Goal: Transaction & Acquisition: Purchase product/service

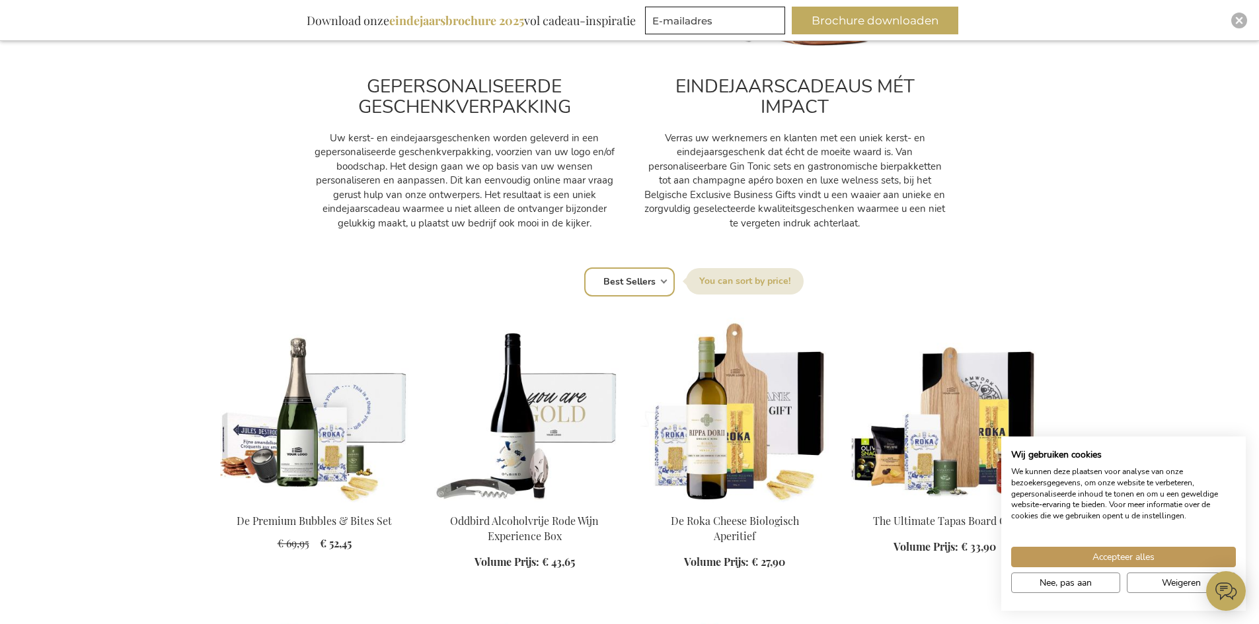
scroll to position [661, 0]
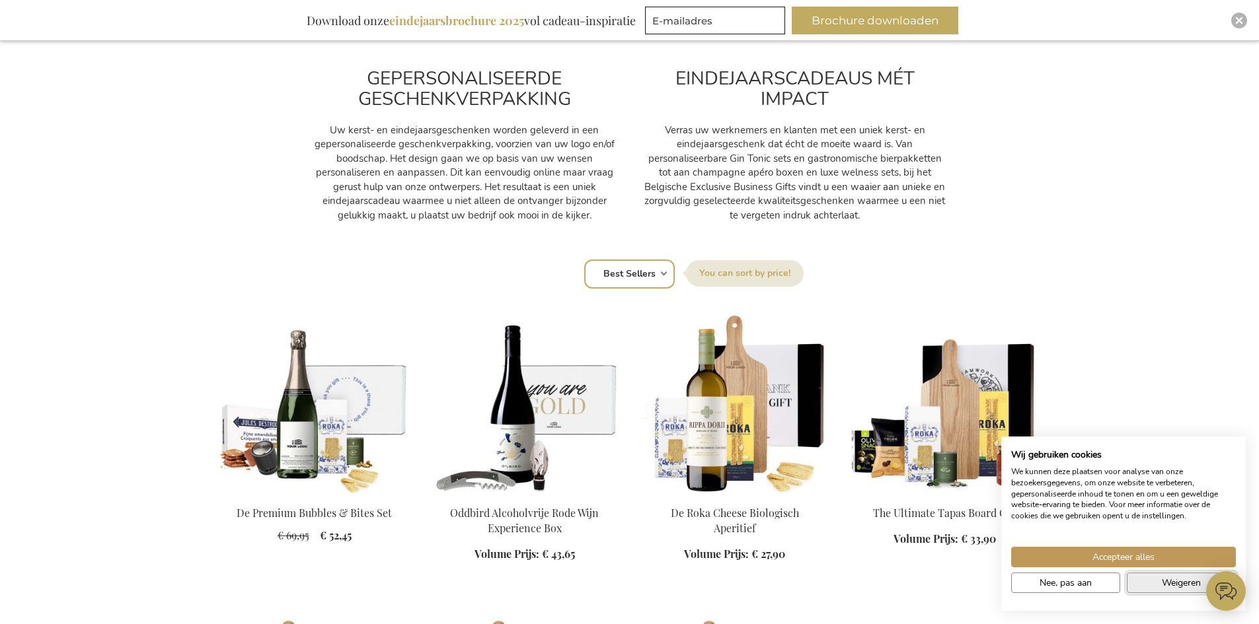
click at [1172, 579] on span "Weigeren" at bounding box center [1181, 583] width 39 height 14
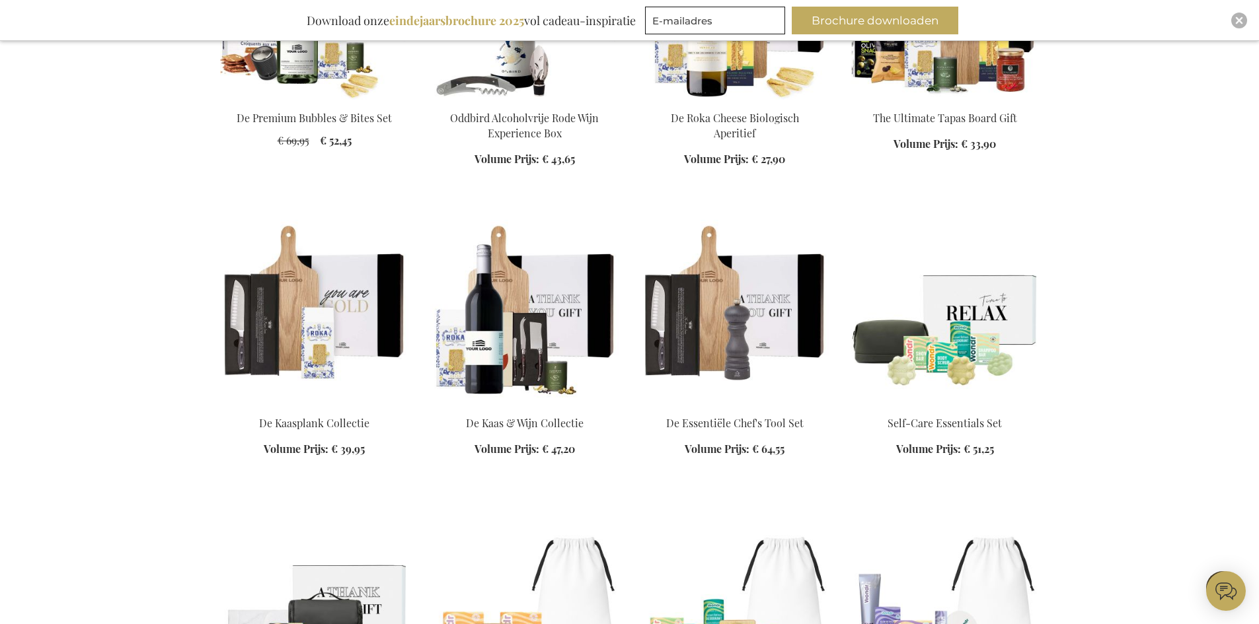
scroll to position [1057, 0]
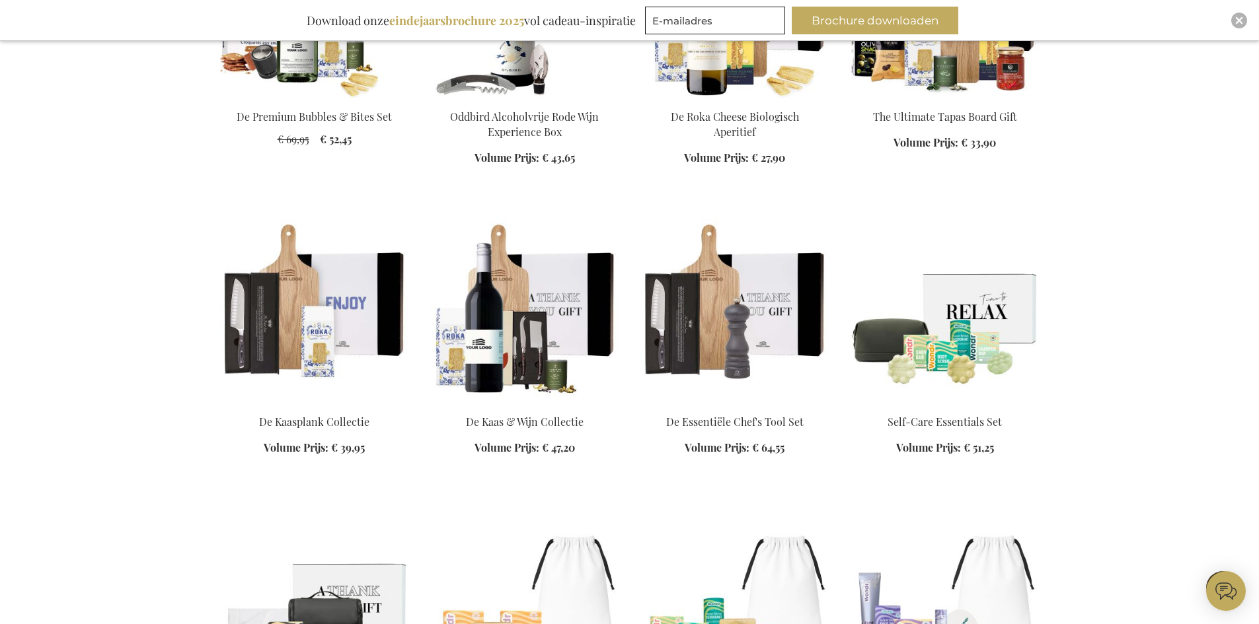
click at [315, 330] on img at bounding box center [314, 311] width 189 height 185
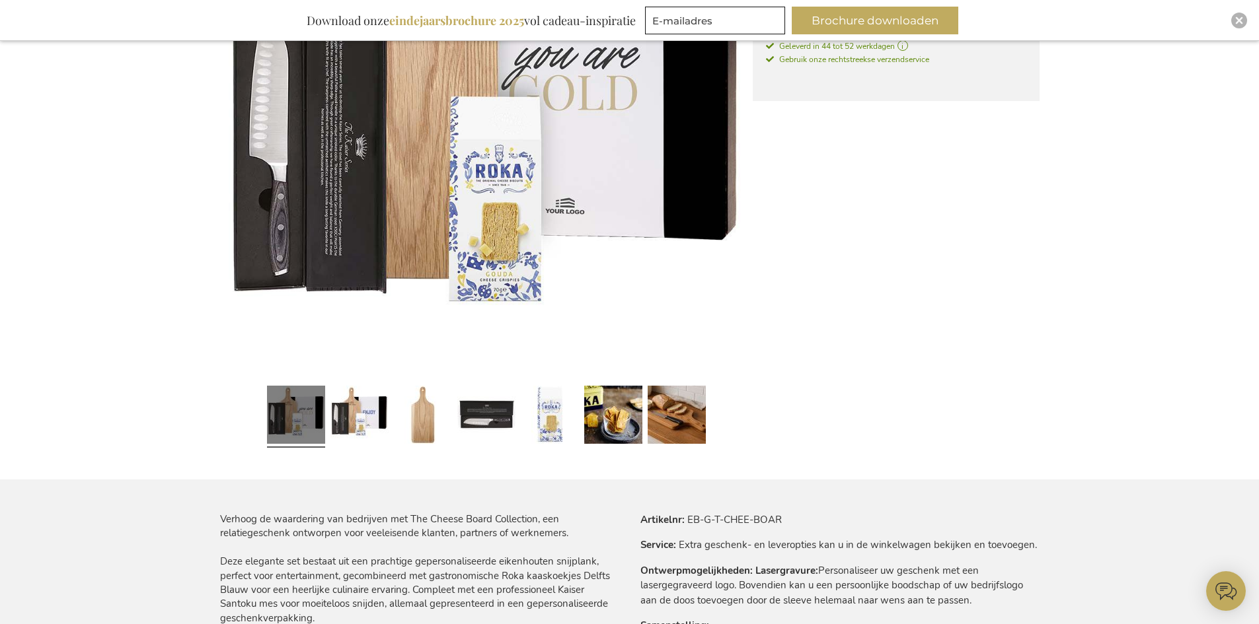
scroll to position [396, 0]
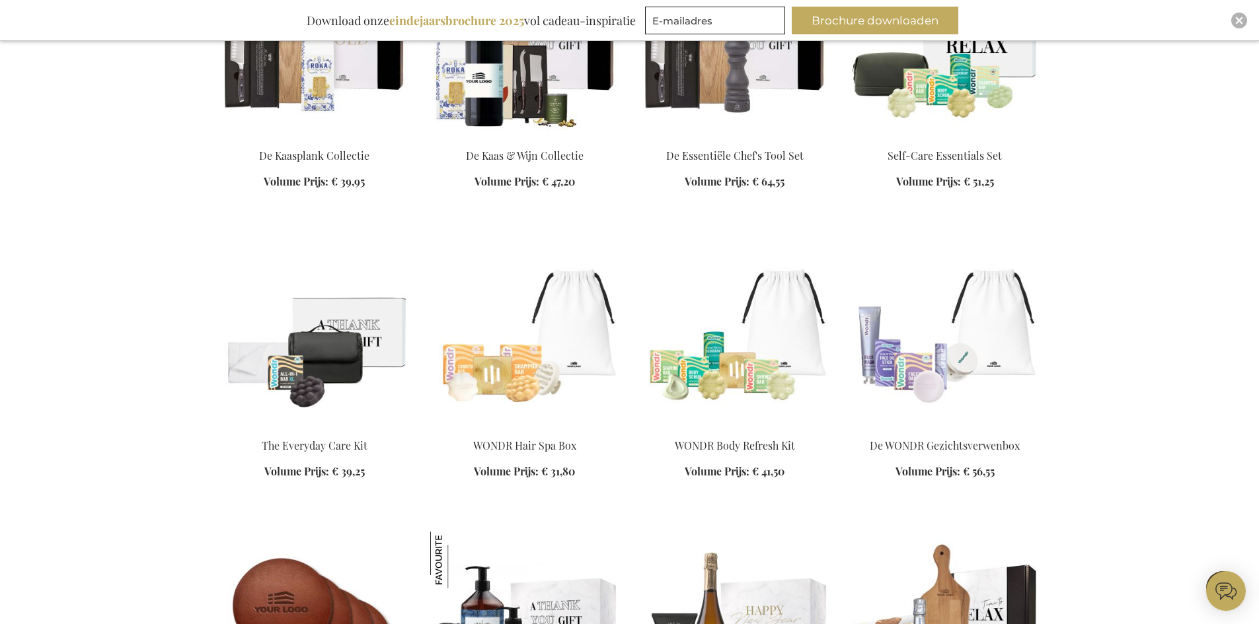
scroll to position [1540, 0]
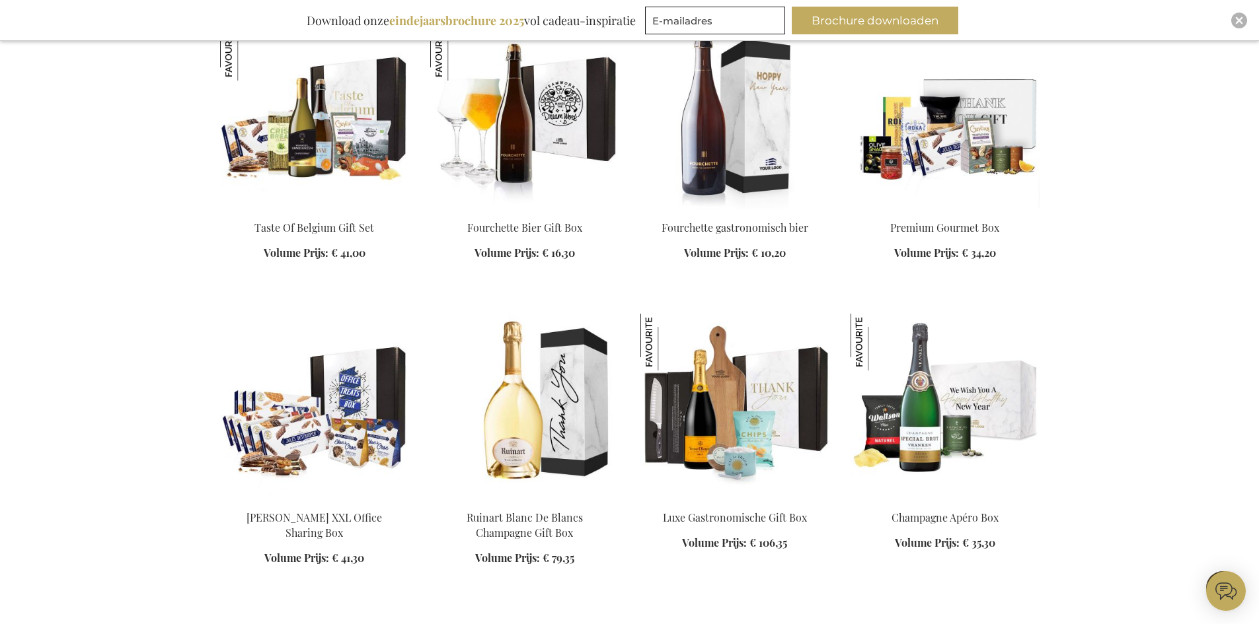
scroll to position [2333, 0]
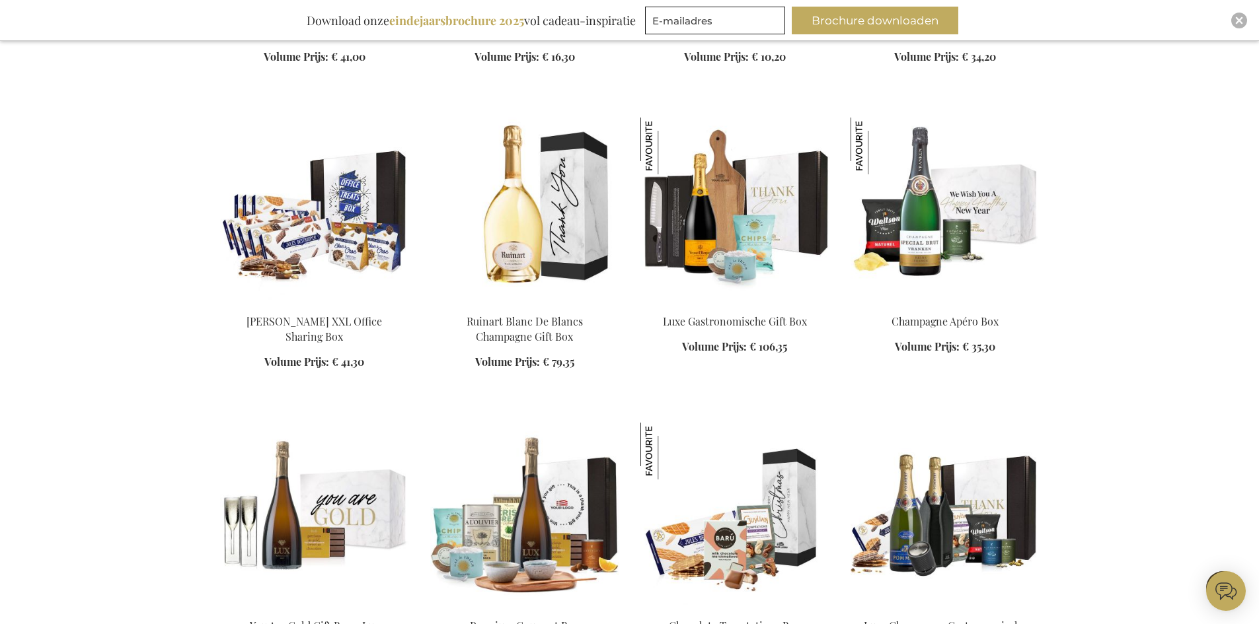
drag, startPoint x: 86, startPoint y: 325, endPoint x: 75, endPoint y: 415, distance: 90.5
click at [75, 415] on div "Winkelwagen Winkelwagen Sluiten U heeft geen product(en) in uw winkelwagen. Ga …" at bounding box center [629, 373] width 1259 height 5412
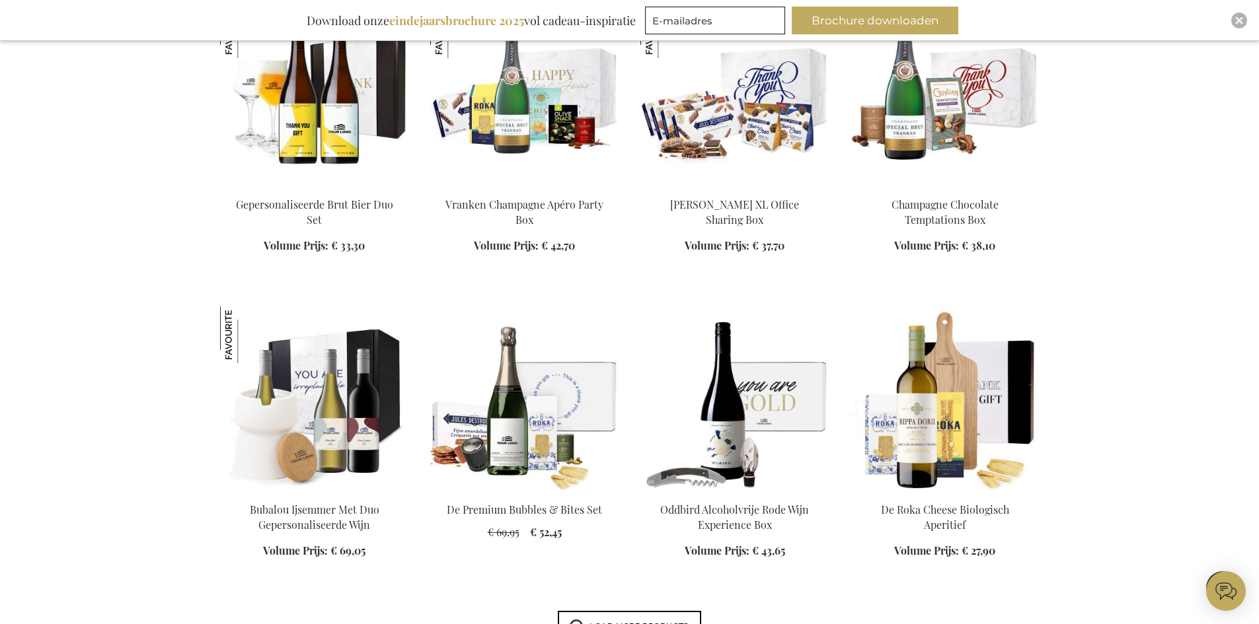
scroll to position [3325, 0]
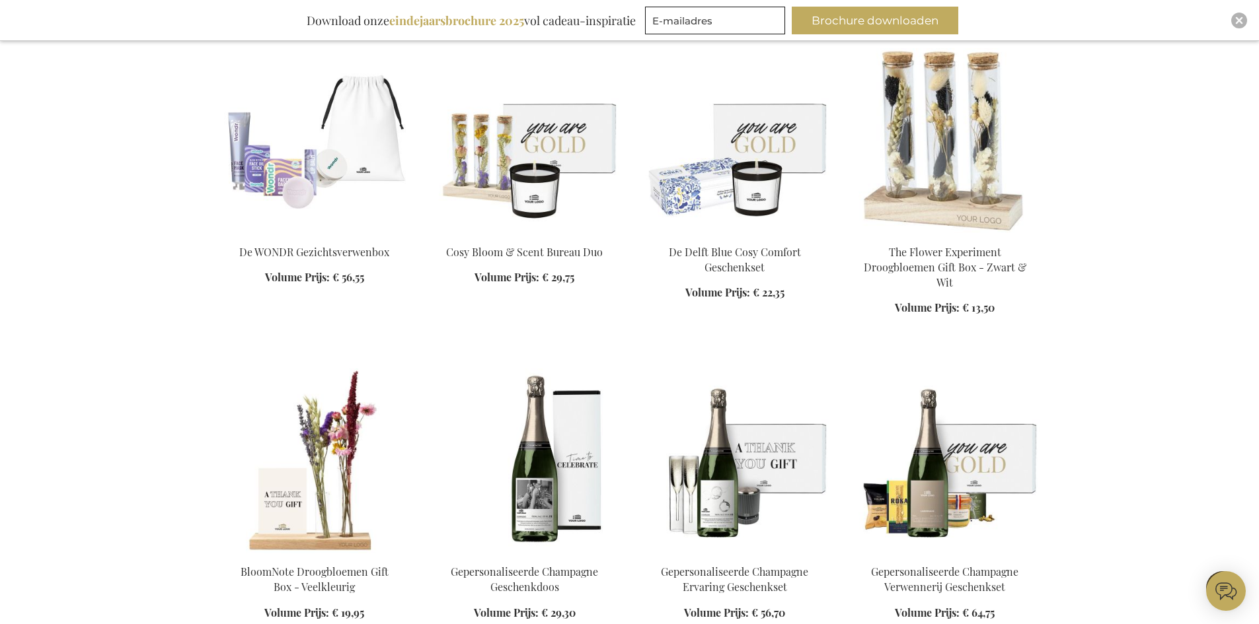
scroll to position [4250, 0]
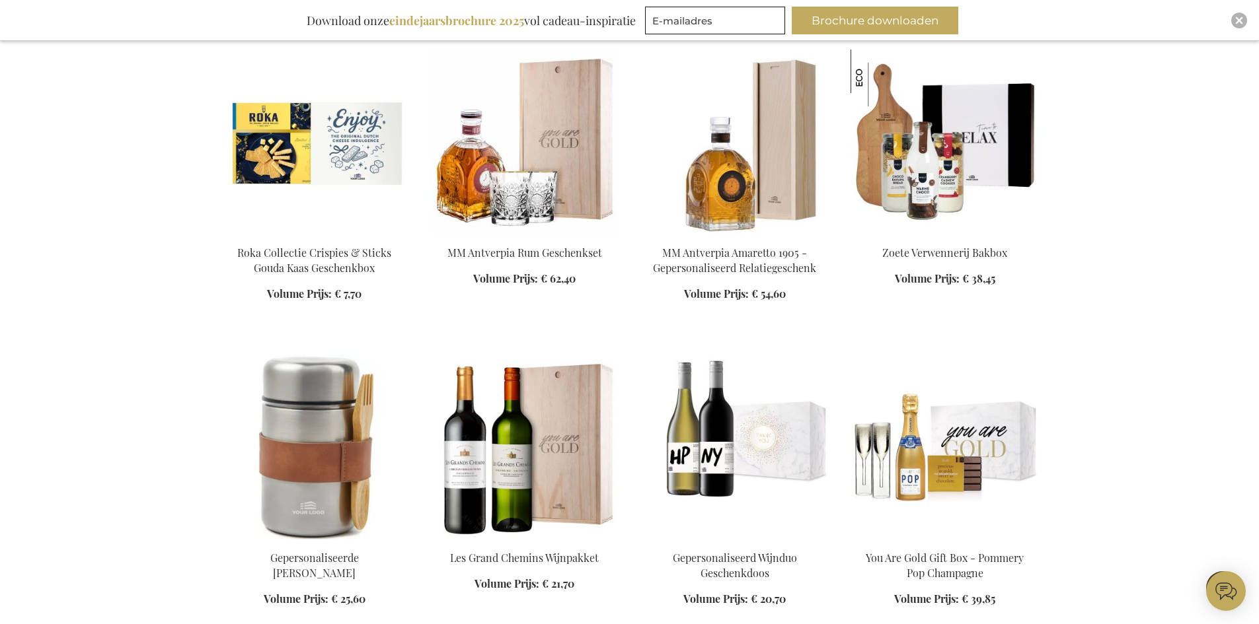
scroll to position [5109, 0]
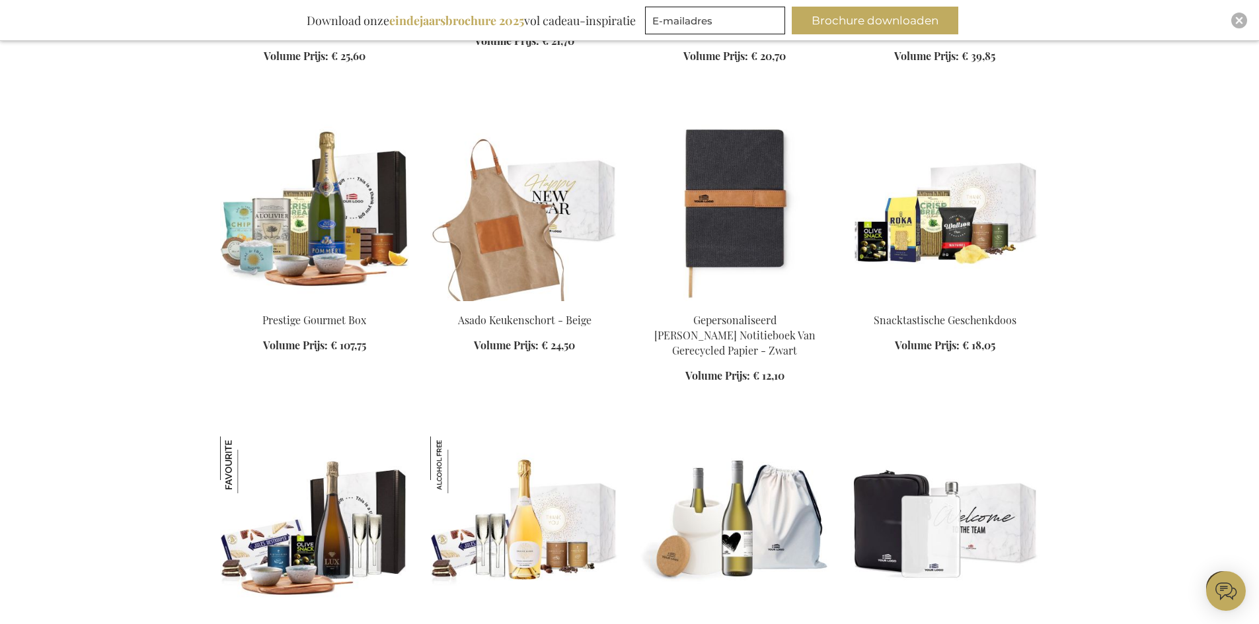
scroll to position [5373, 0]
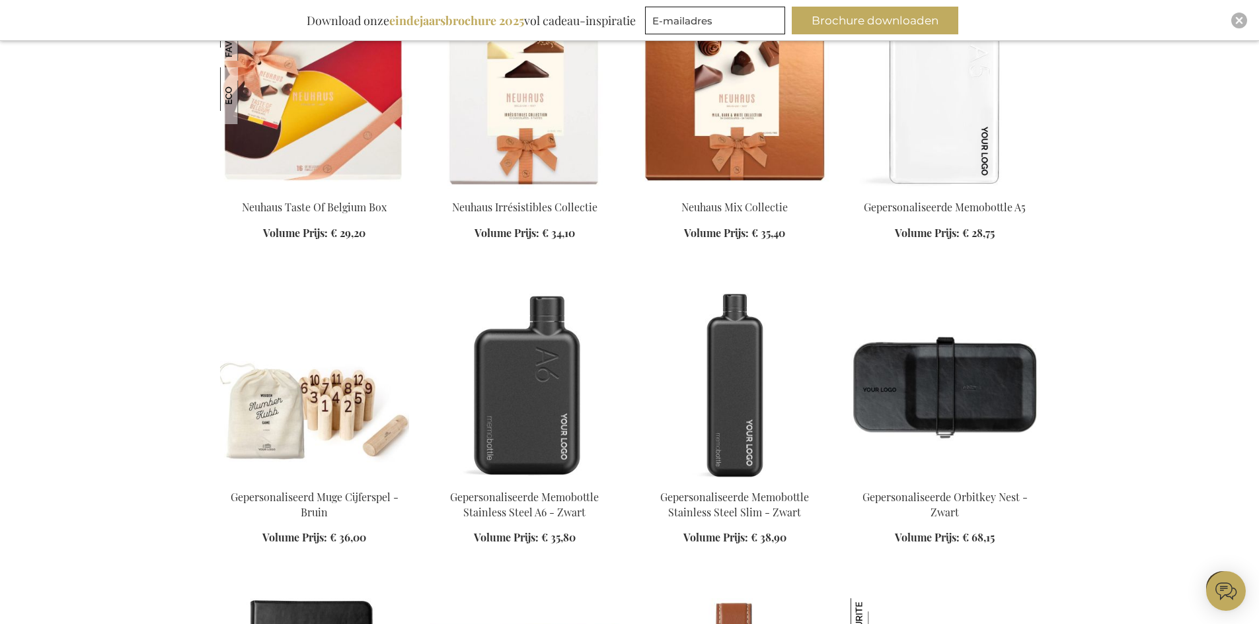
scroll to position [7290, 0]
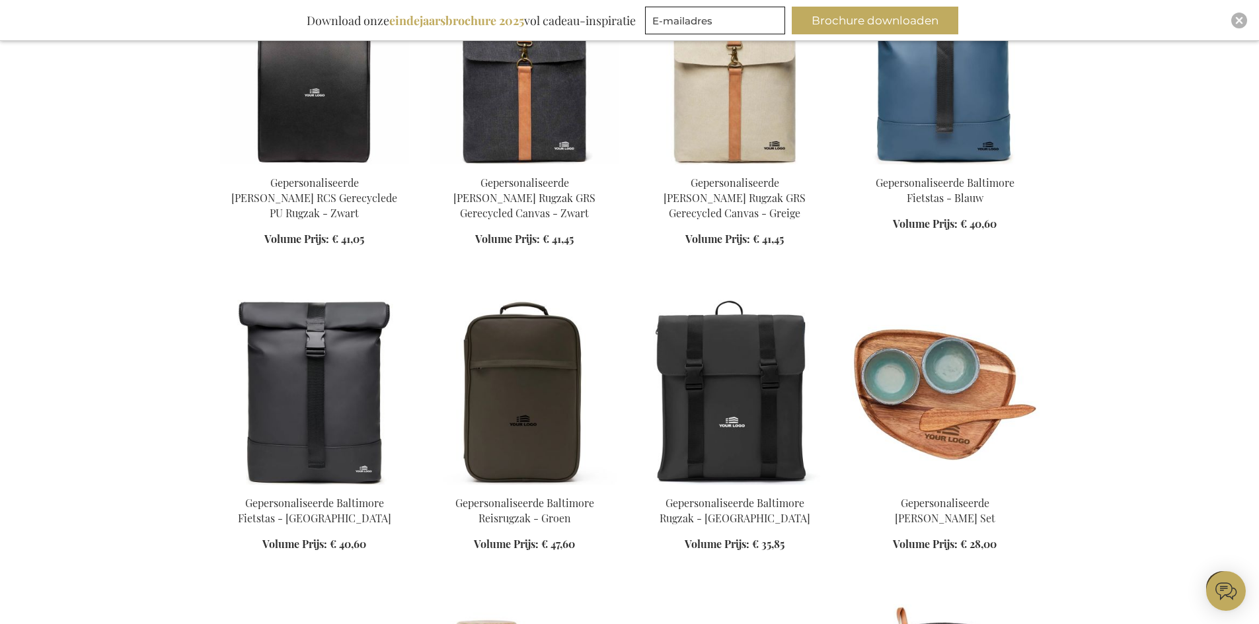
scroll to position [8810, 0]
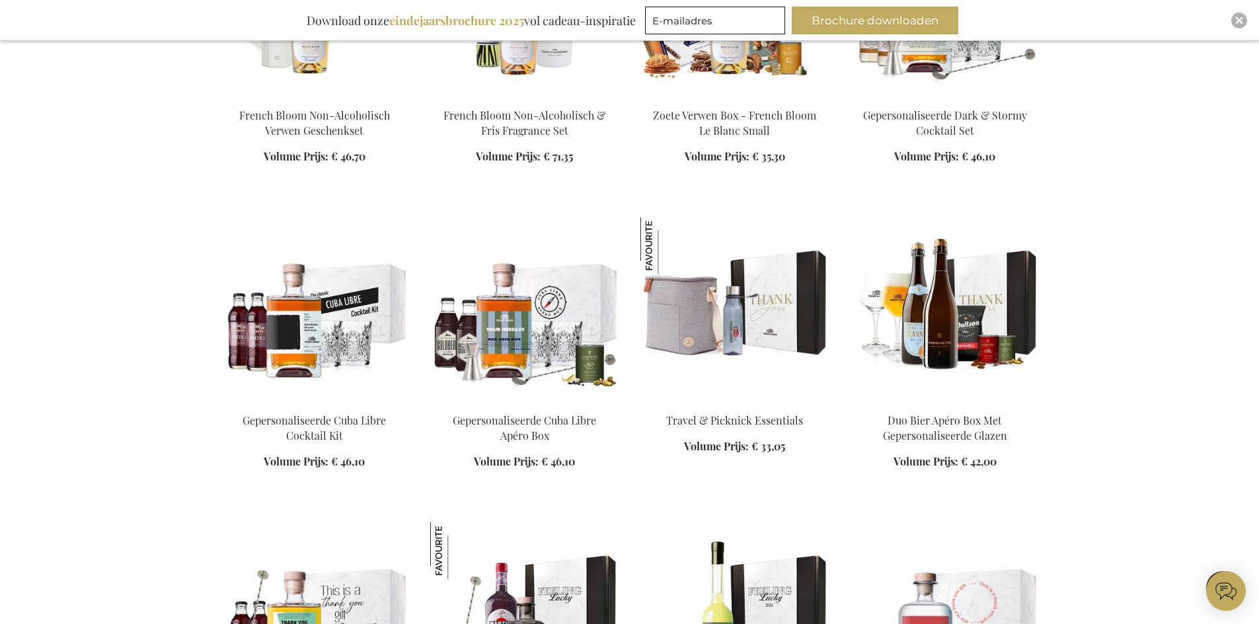
scroll to position [10515, 0]
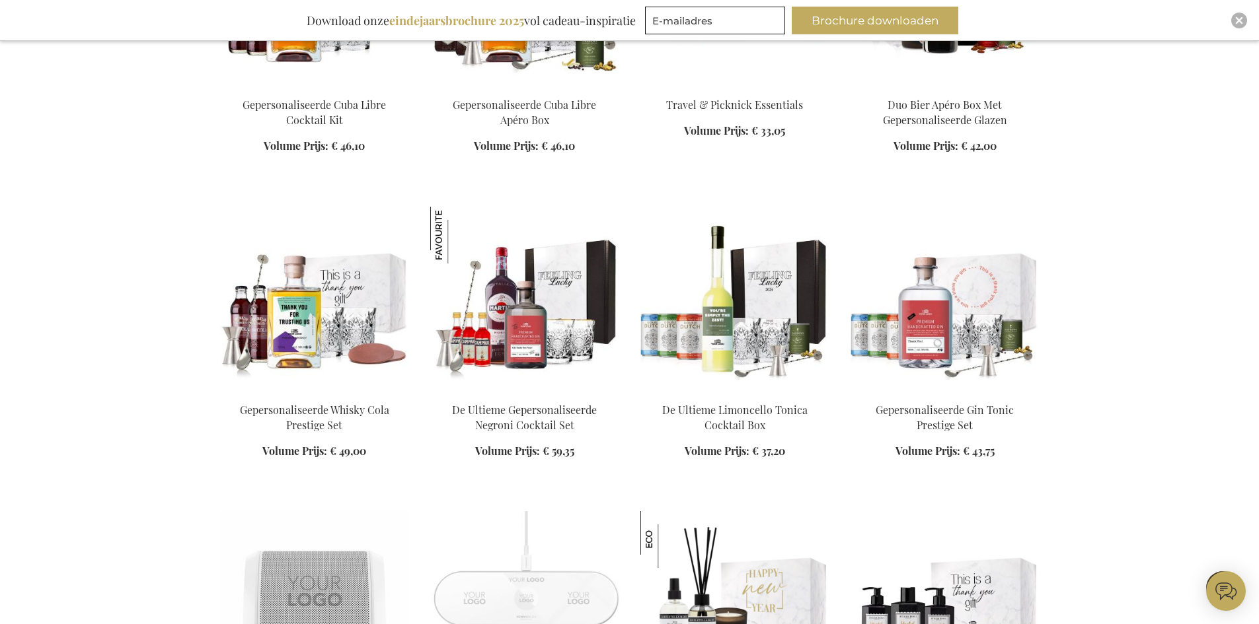
drag, startPoint x: 741, startPoint y: 260, endPoint x: 176, endPoint y: 424, distance: 588.8
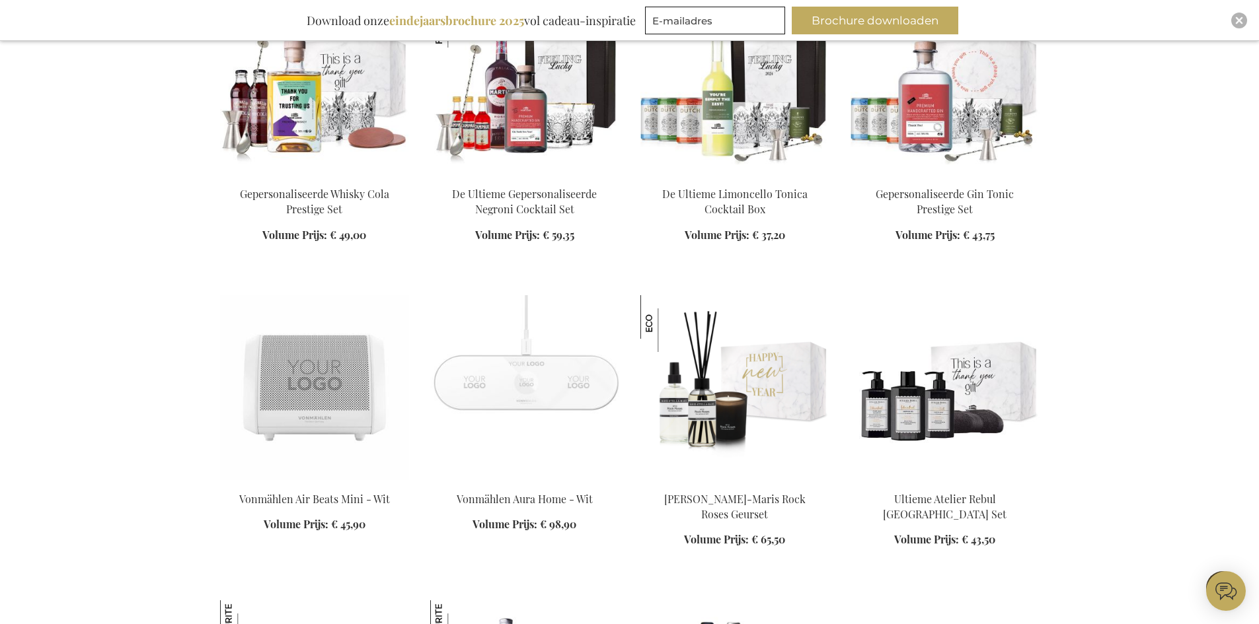
scroll to position [10780, 0]
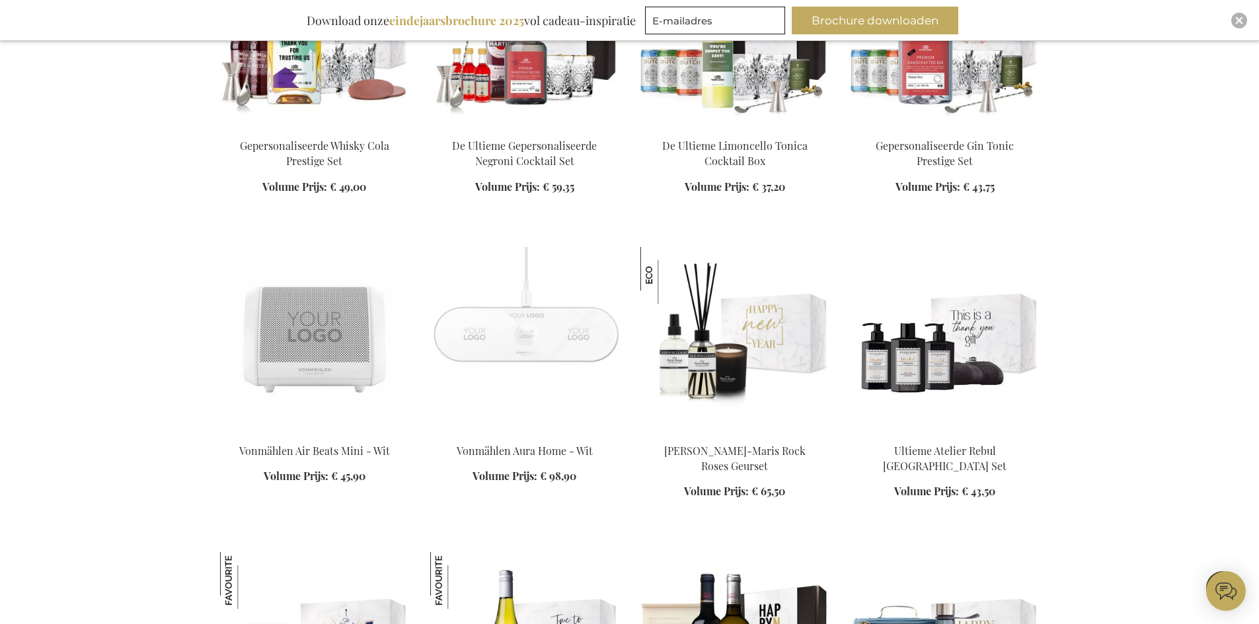
drag, startPoint x: 317, startPoint y: 283, endPoint x: 181, endPoint y: 352, distance: 152.5
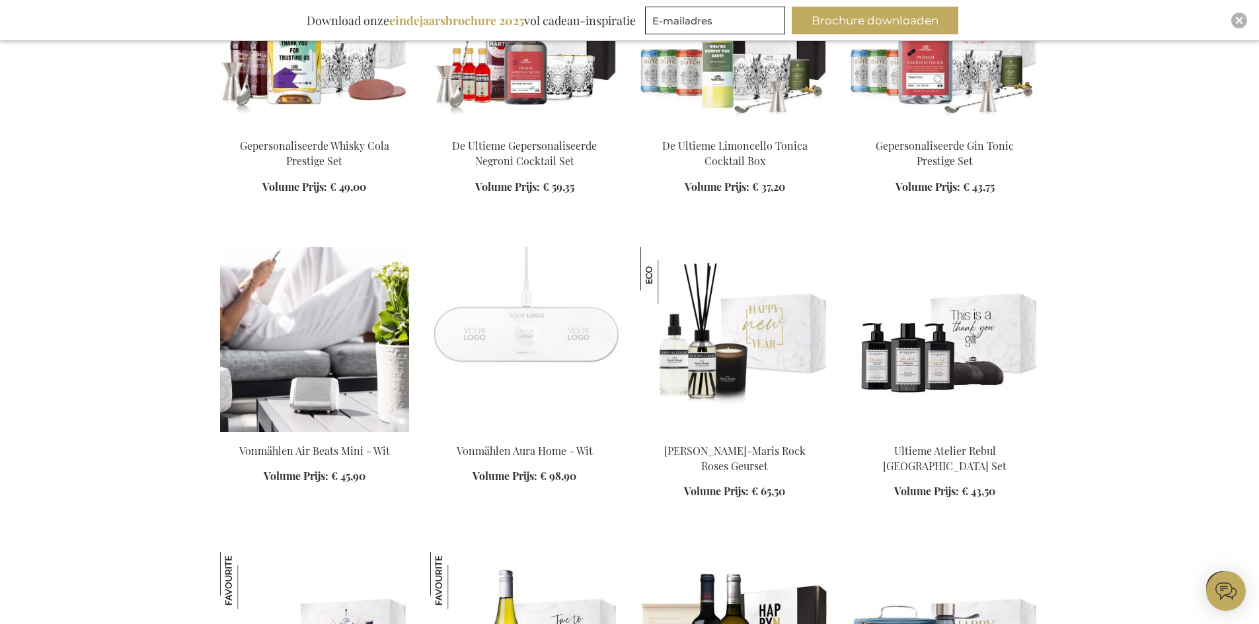
drag, startPoint x: 312, startPoint y: 389, endPoint x: 273, endPoint y: 317, distance: 81.9
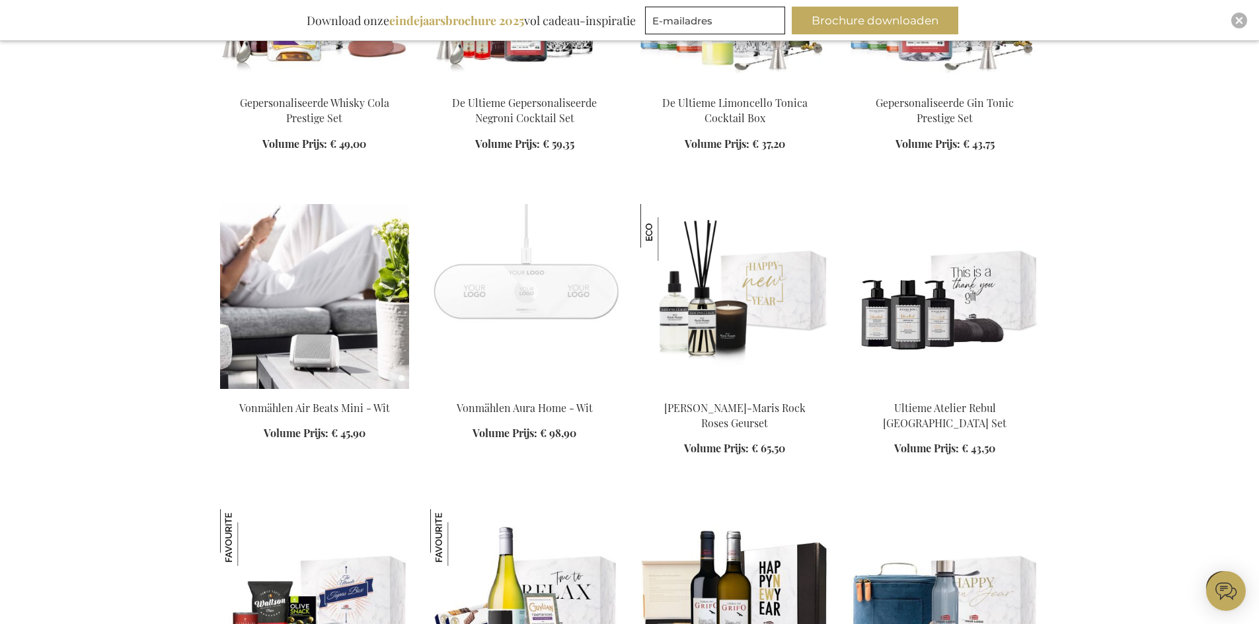
scroll to position [10846, 0]
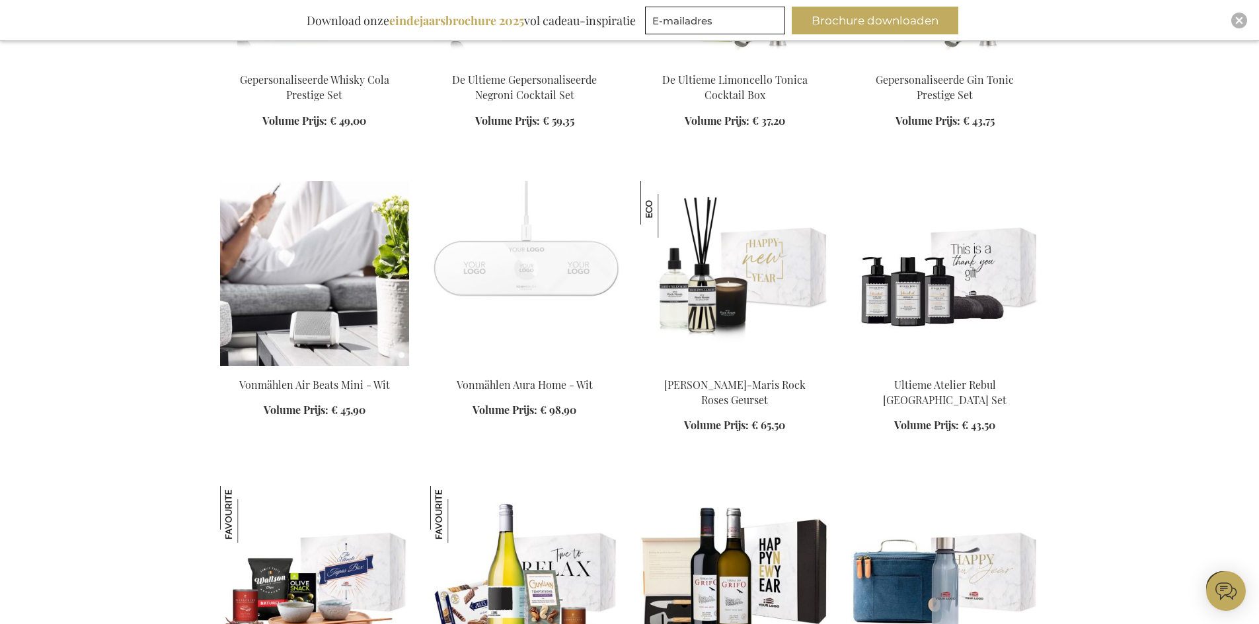
drag, startPoint x: 282, startPoint y: 209, endPoint x: 239, endPoint y: 222, distance: 45.4
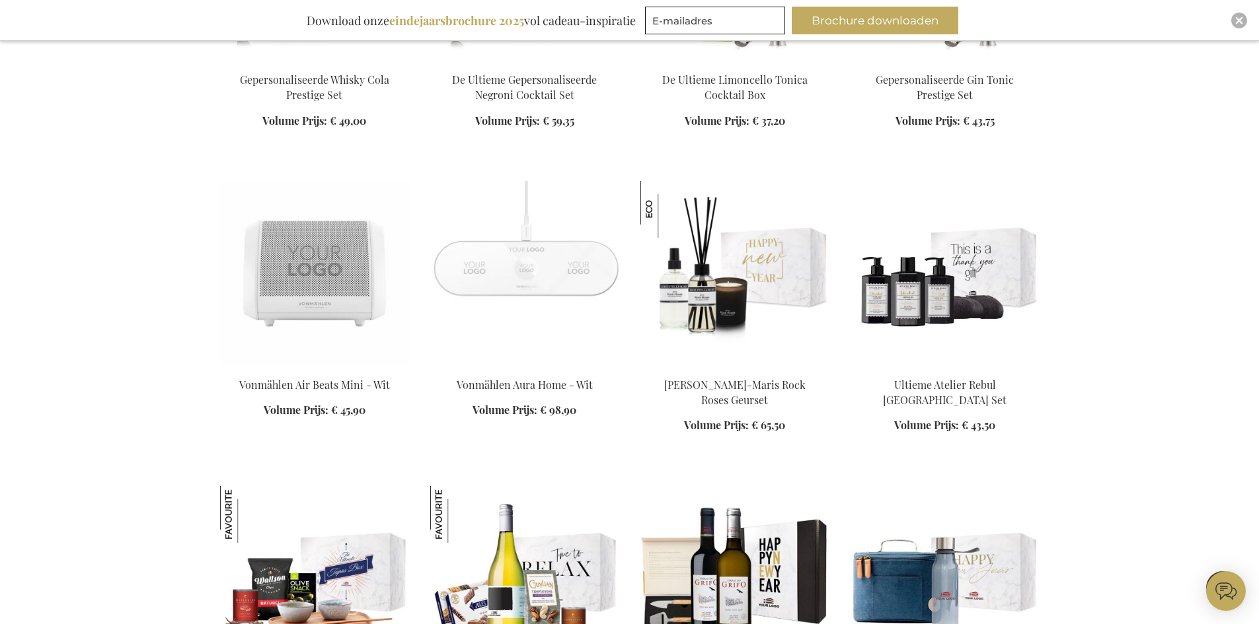
drag, startPoint x: 239, startPoint y: 222, endPoint x: 101, endPoint y: 245, distance: 139.4
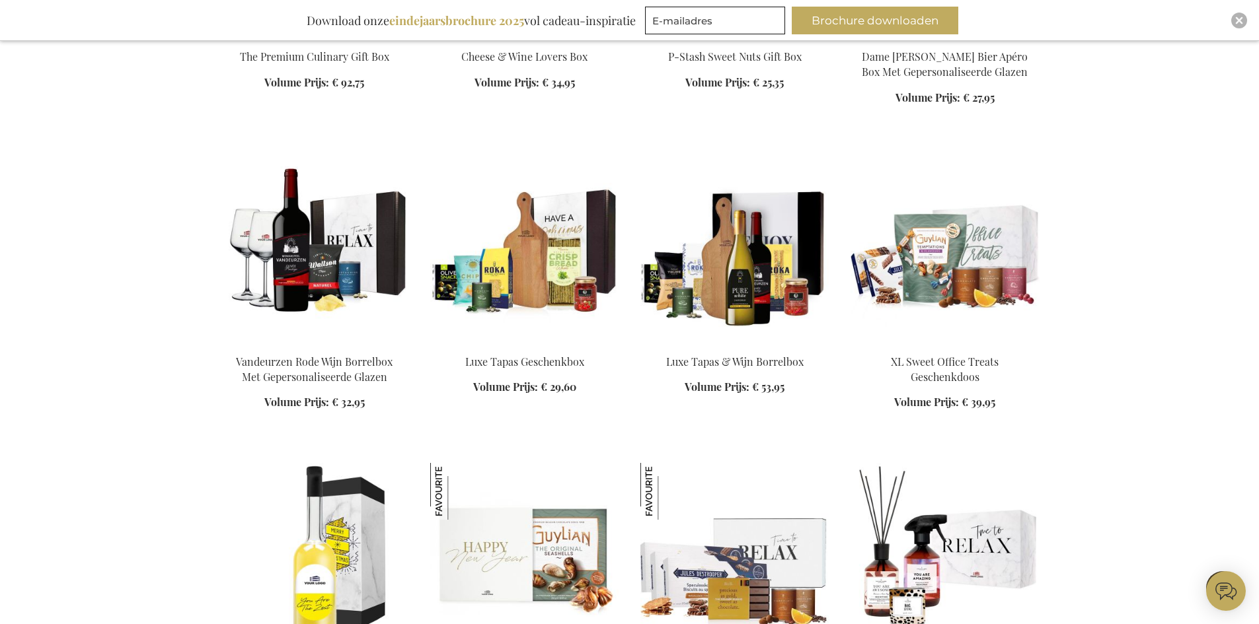
scroll to position [13026, 0]
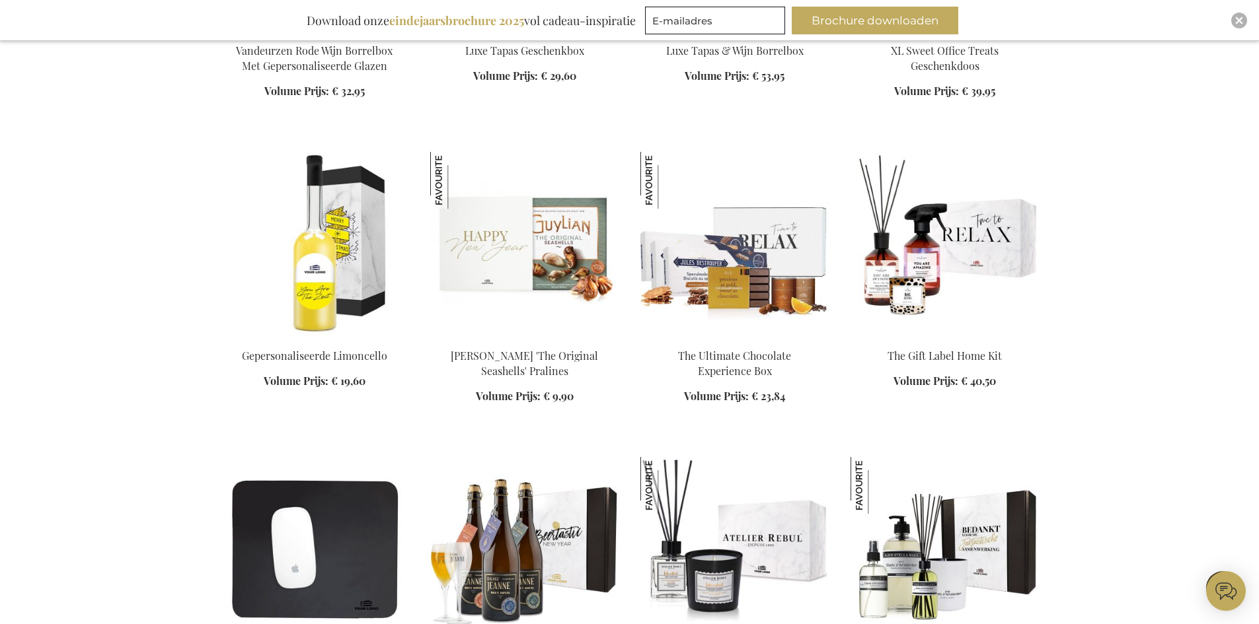
drag, startPoint x: 159, startPoint y: 262, endPoint x: 133, endPoint y: 199, distance: 67.9
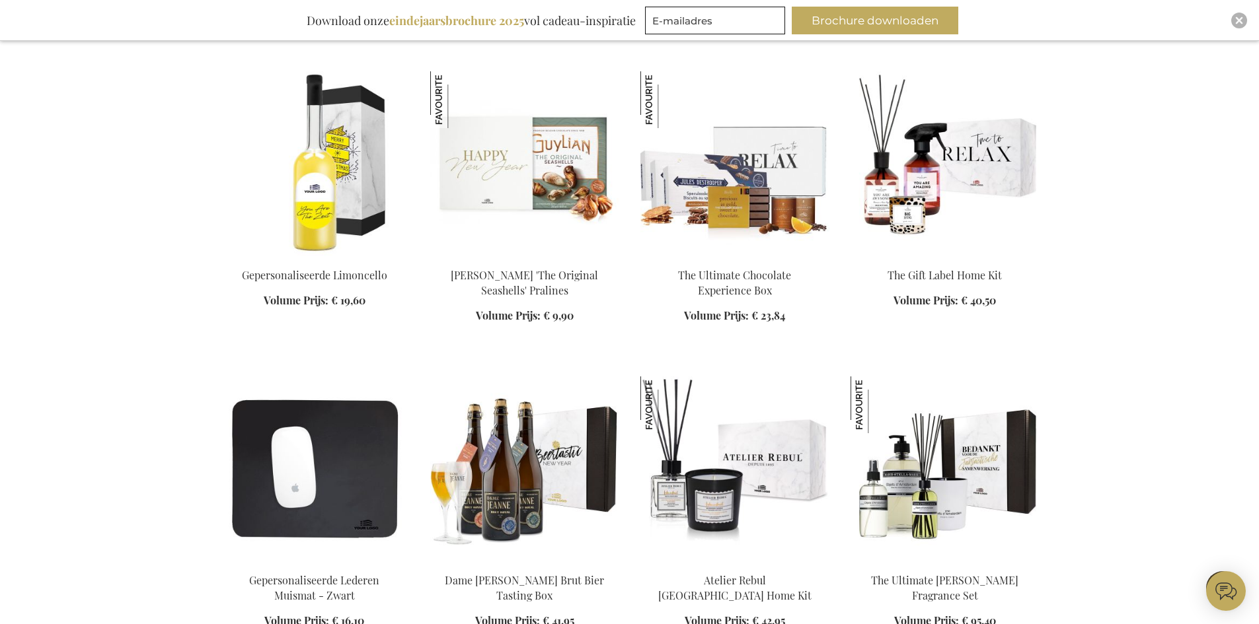
scroll to position [13357, 0]
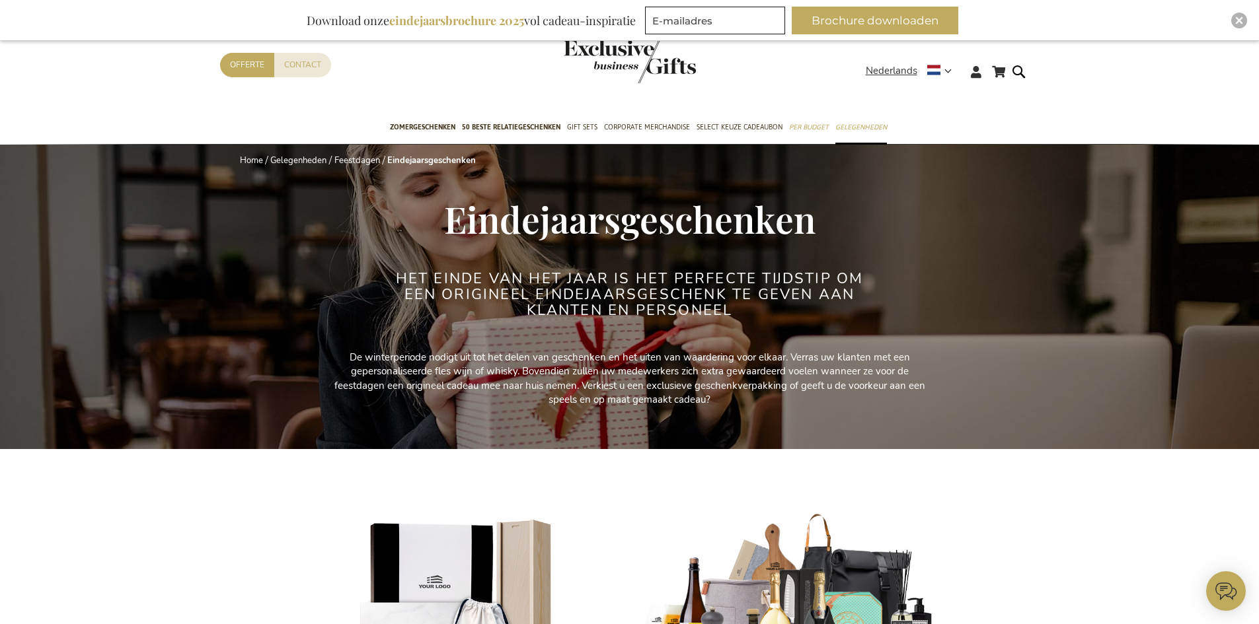
drag, startPoint x: 163, startPoint y: 94, endPoint x: 87, endPoint y: -57, distance: 169.9
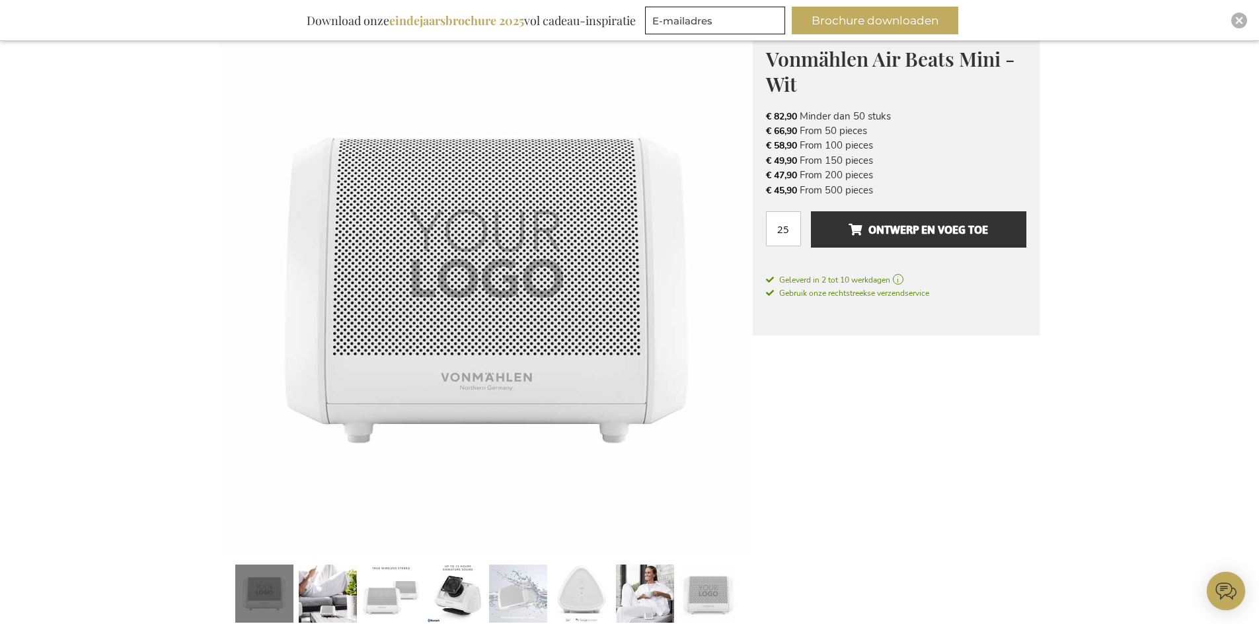
scroll to position [198, 0]
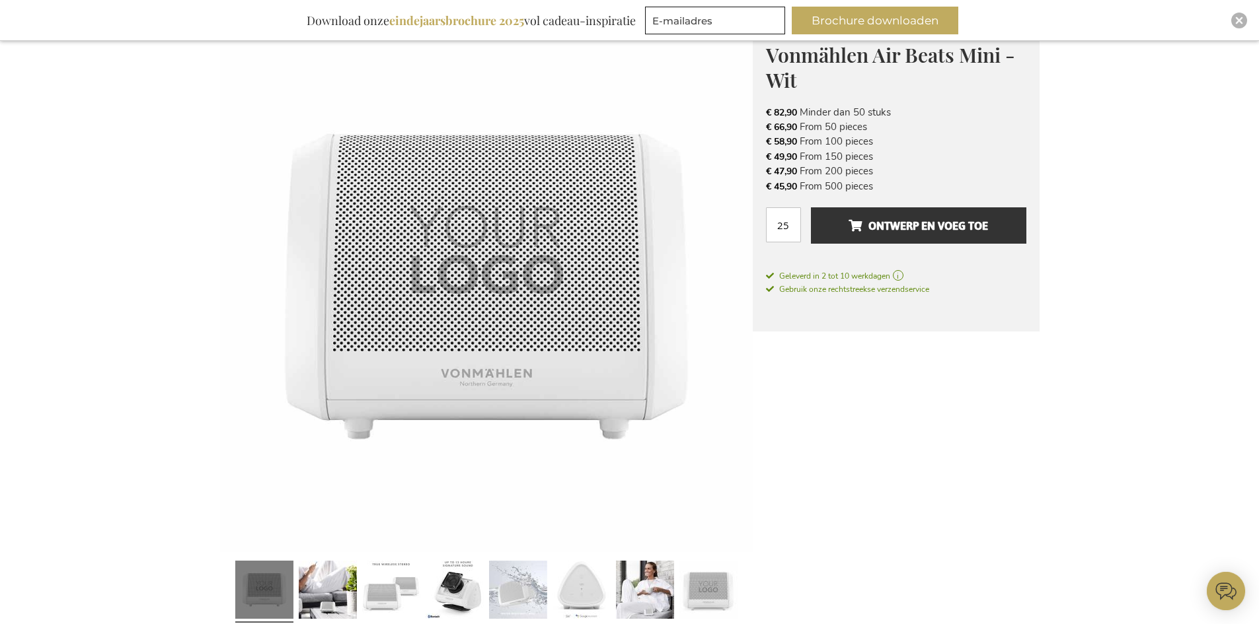
click at [510, 276] on img at bounding box center [486, 286] width 533 height 533
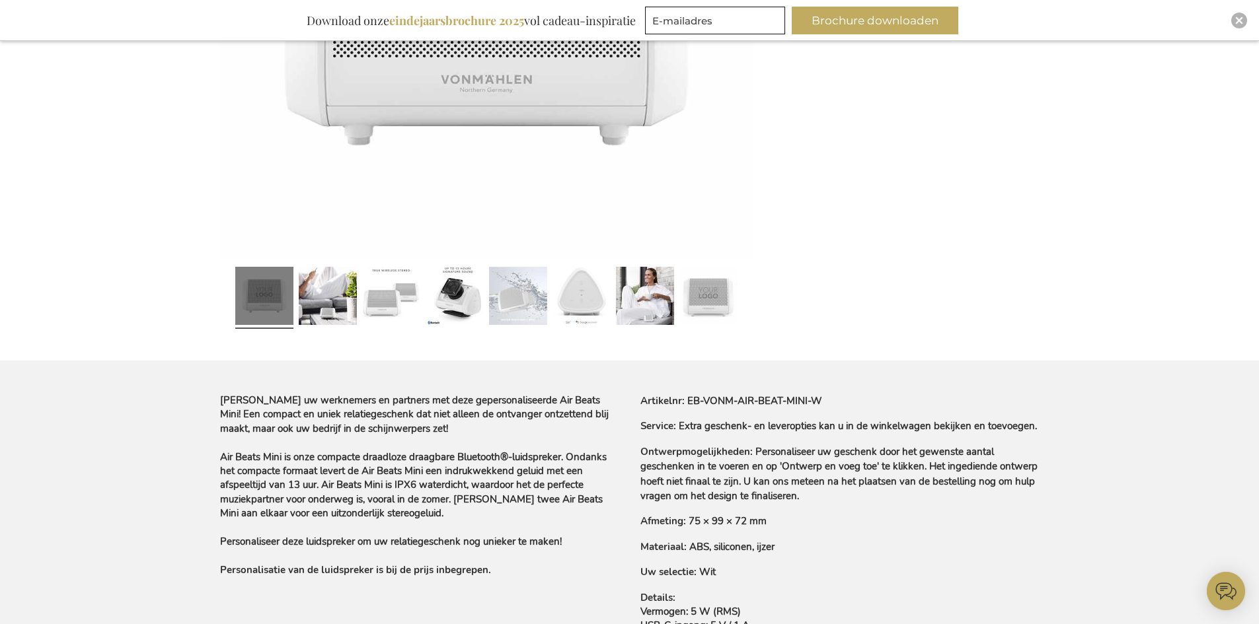
scroll to position [529, 0]
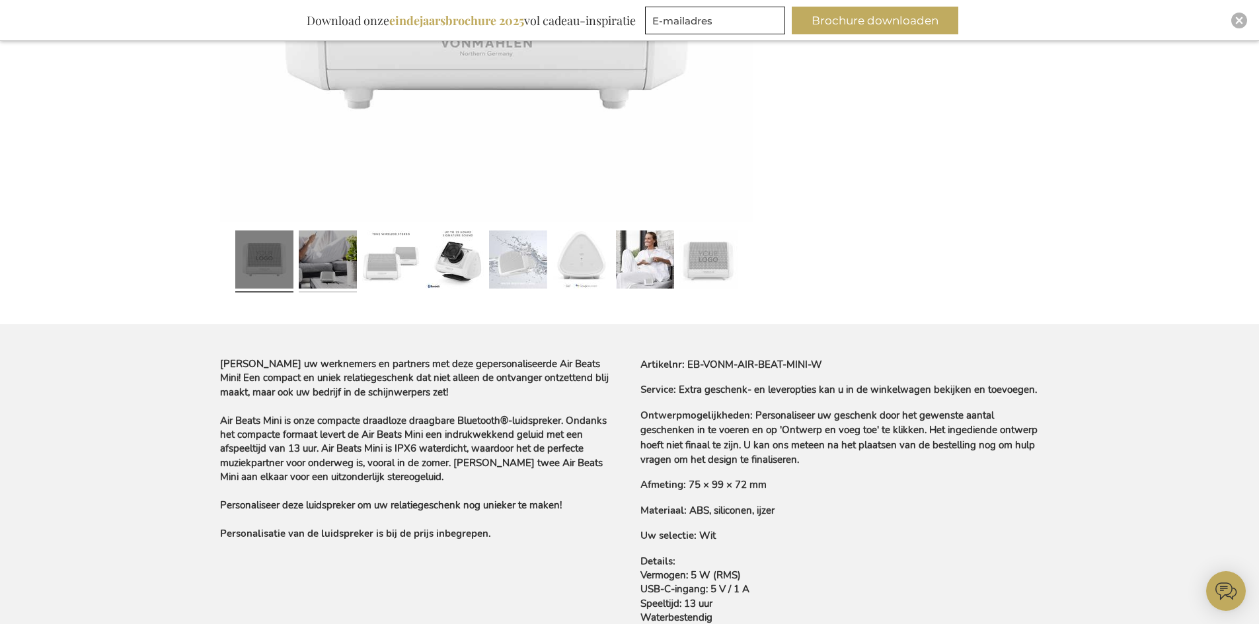
click at [333, 254] on link at bounding box center [328, 261] width 58 height 73
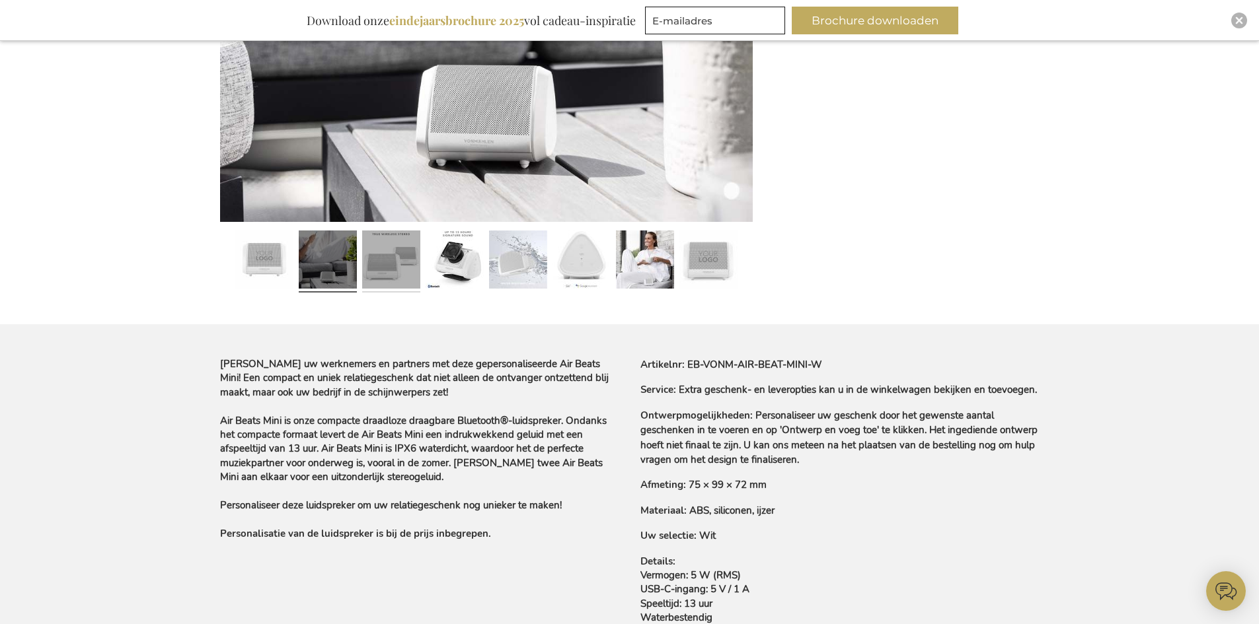
click at [379, 255] on link at bounding box center [391, 261] width 58 height 73
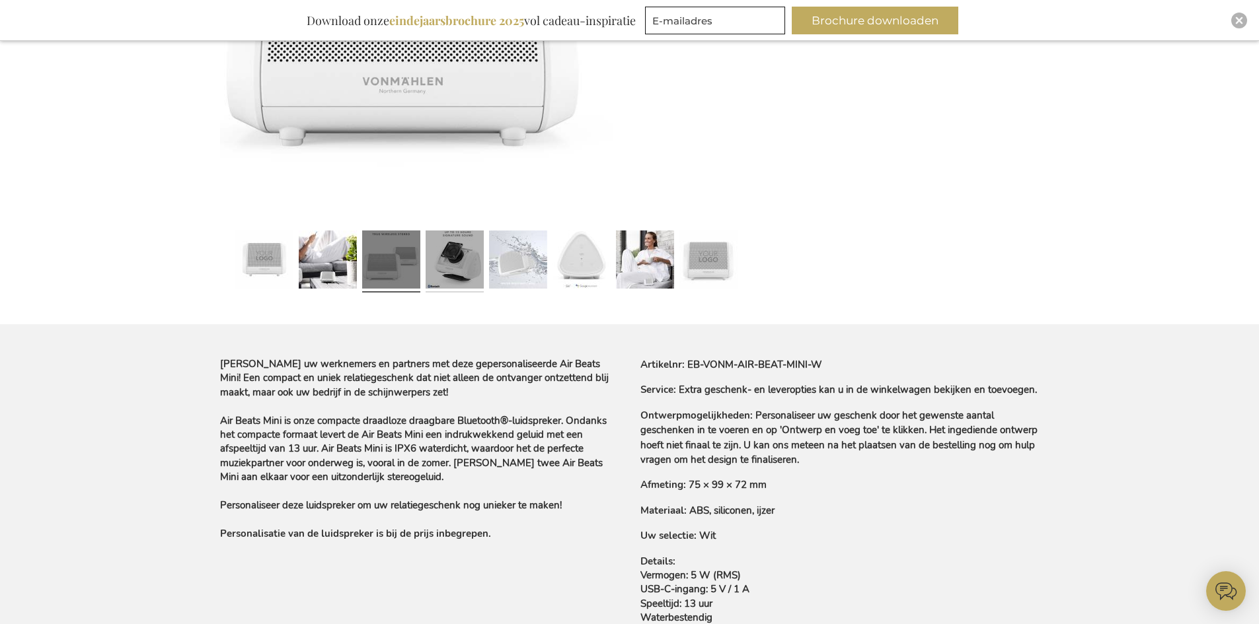
click at [453, 264] on link at bounding box center [455, 261] width 58 height 73
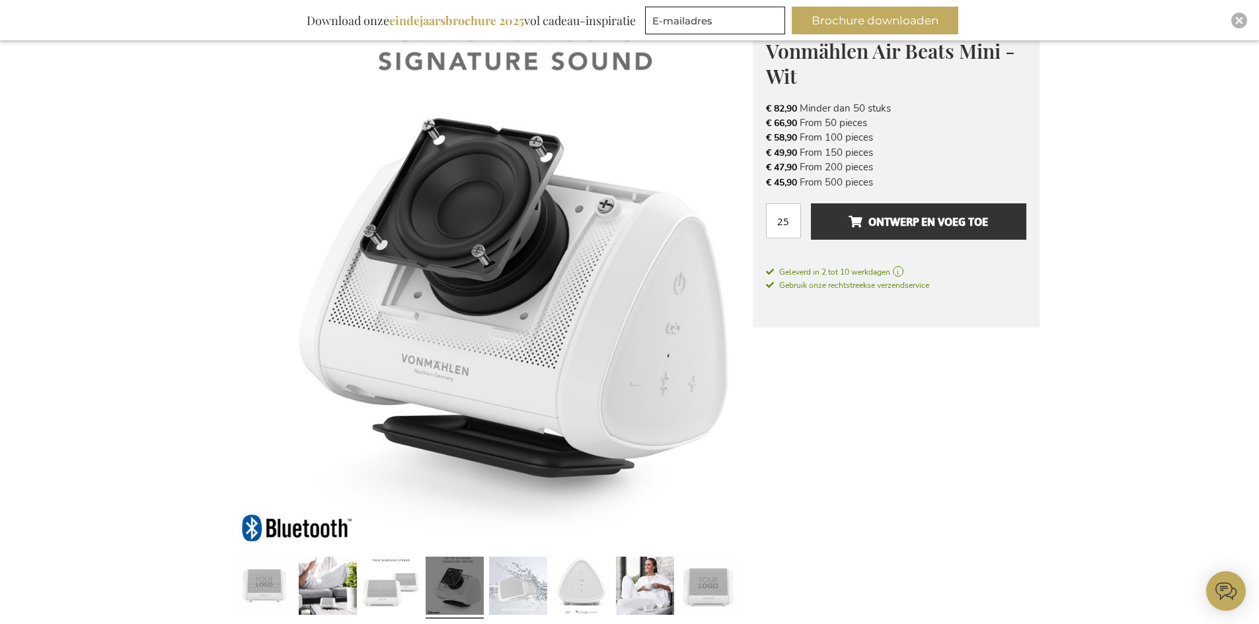
scroll to position [0, 0]
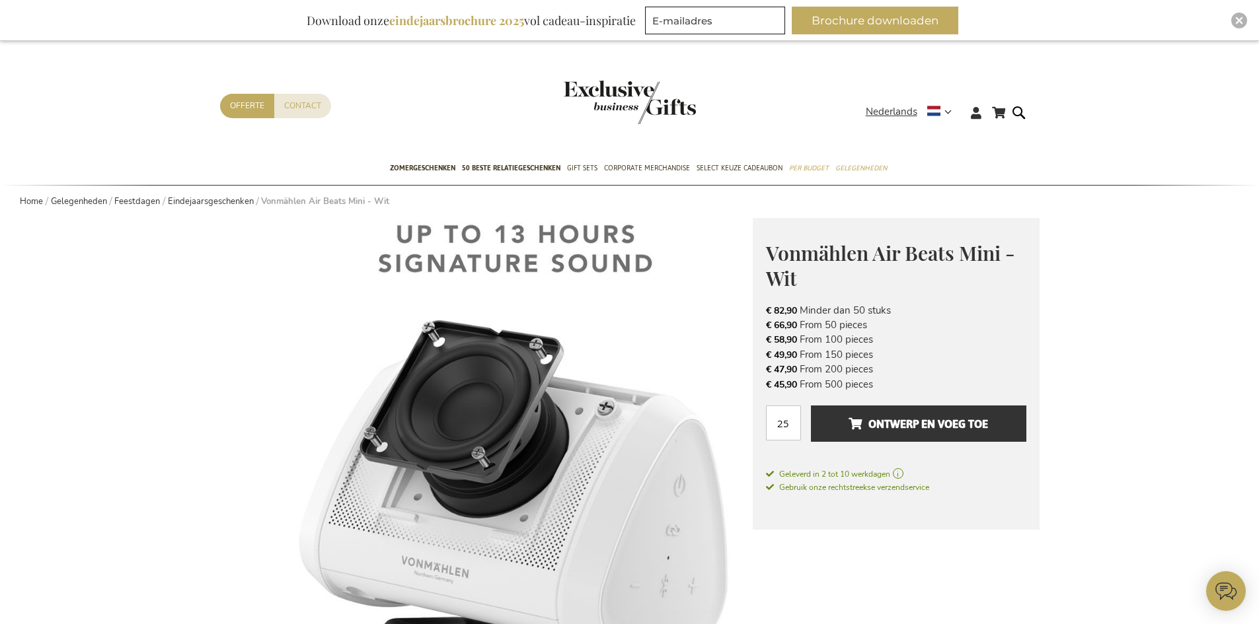
drag, startPoint x: 870, startPoint y: 326, endPoint x: 755, endPoint y: 321, distance: 115.7
click at [755, 321] on div "Vonmählen Air Beats Mini - Wit € 82,90 Excl. VAT € 82,90 Minder dan 50 stuks € …" at bounding box center [896, 374] width 287 height 312
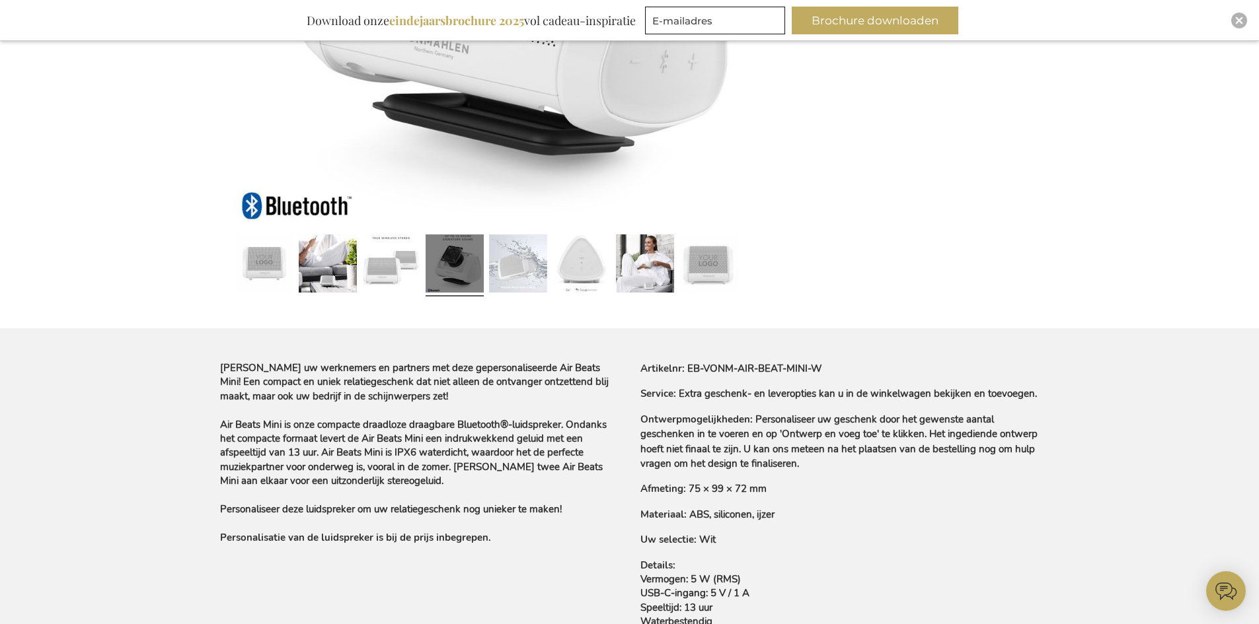
scroll to position [529, 0]
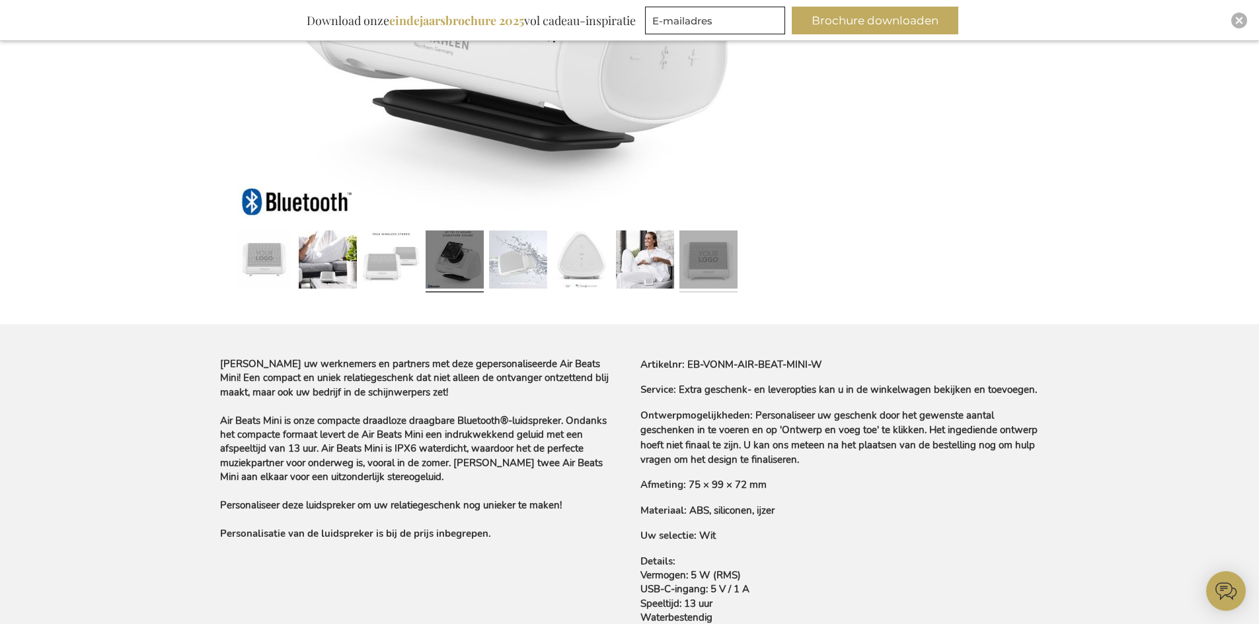
click at [706, 266] on link at bounding box center [708, 261] width 58 height 73
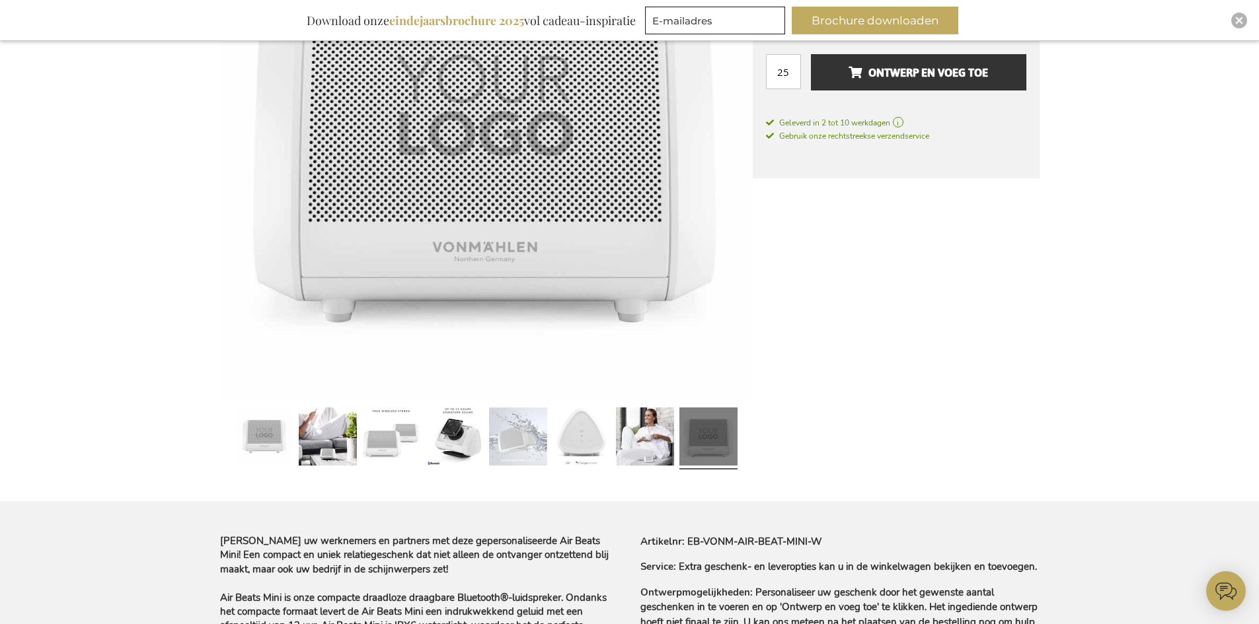
scroll to position [264, 0]
